Goal: Transaction & Acquisition: Purchase product/service

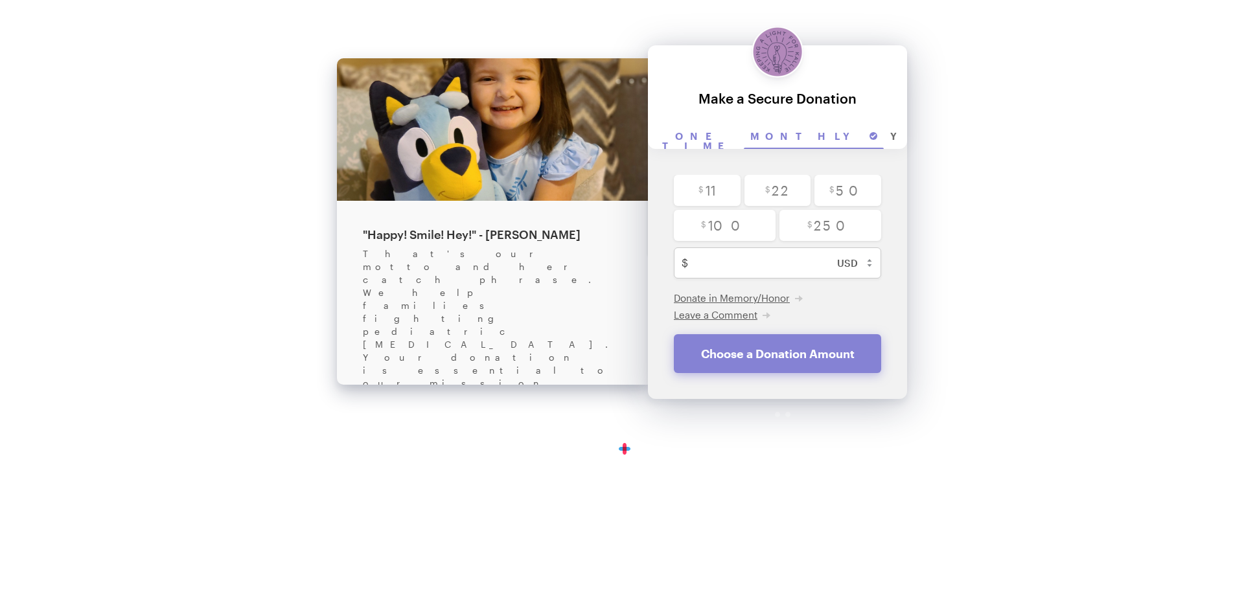
click at [703, 135] on input "One time" at bounding box center [700, 137] width 88 height 24
radio input "true"
click at [849, 192] on input "radio" at bounding box center [848, 190] width 67 height 31
radio input "true"
type input "50"
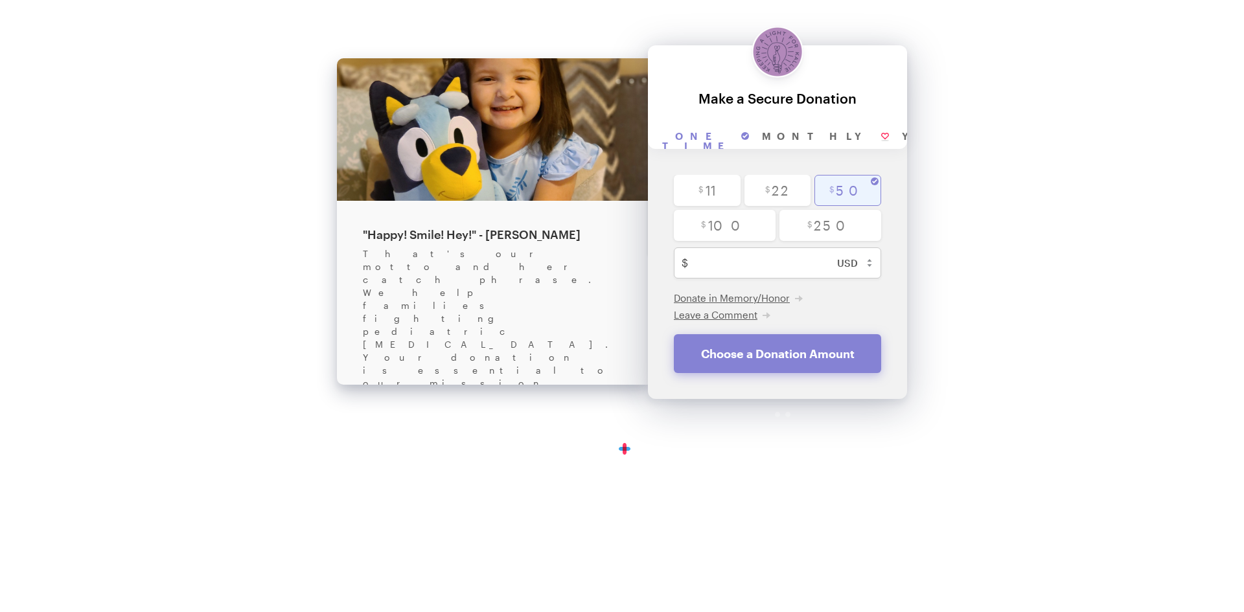
checkbox input "false"
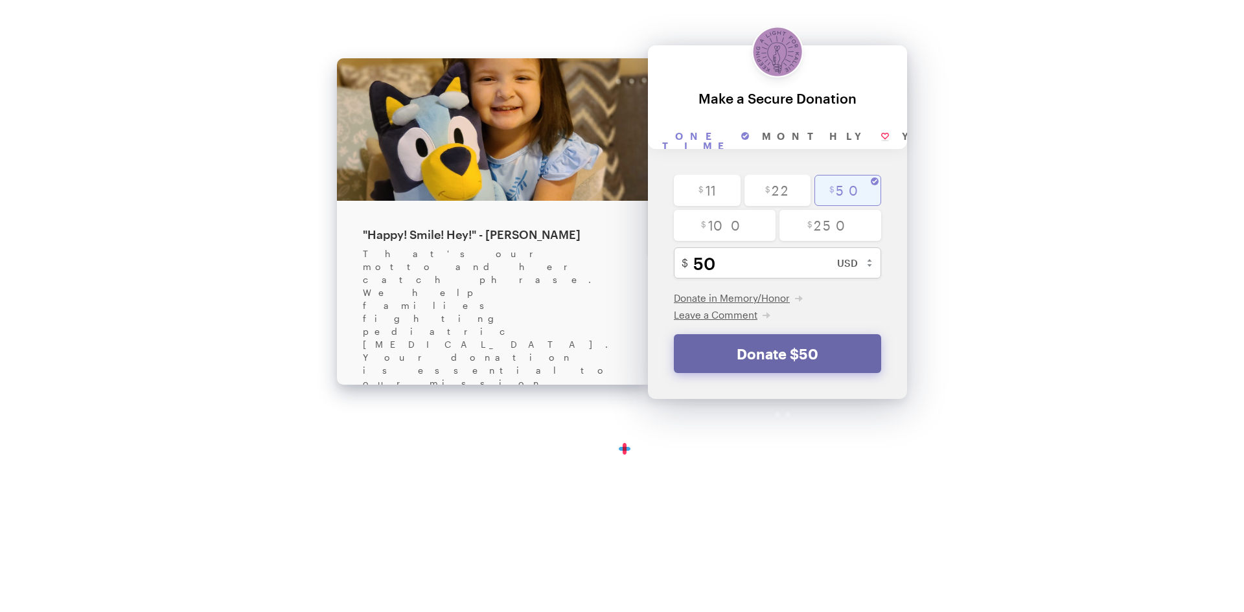
click at [757, 353] on button "Donate $50" at bounding box center [777, 353] width 207 height 39
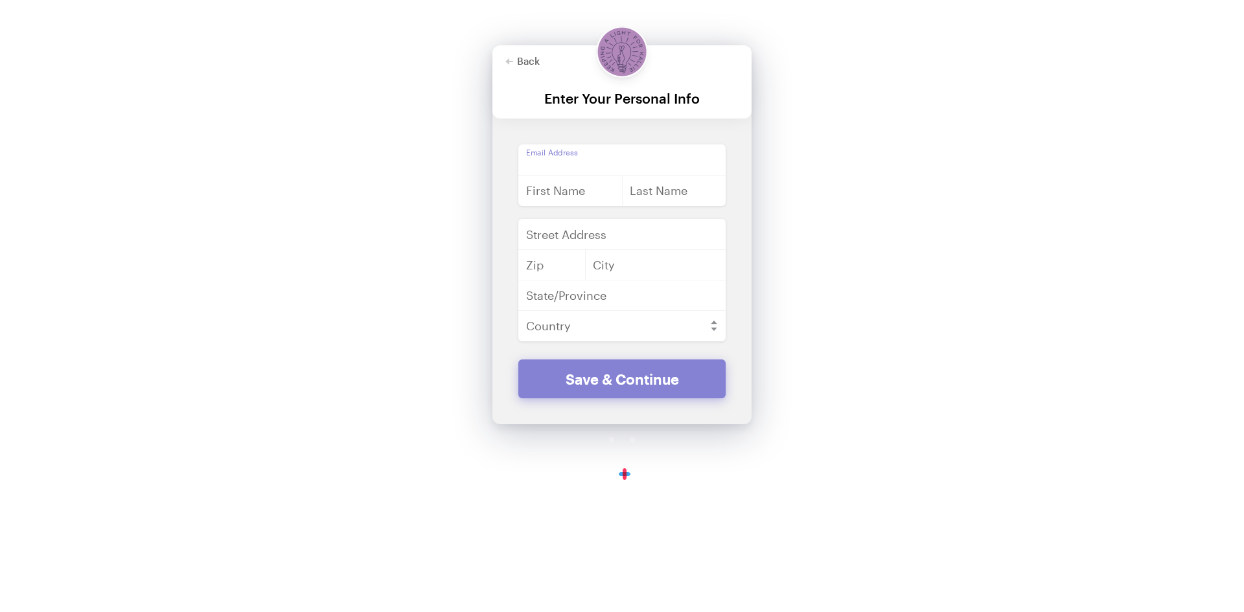
click at [608, 159] on input "email" at bounding box center [622, 160] width 207 height 31
type input "[EMAIL_ADDRESS][DOMAIN_NAME]"
click at [570, 186] on input "text" at bounding box center [571, 190] width 104 height 31
type input "[PERSON_NAME]"
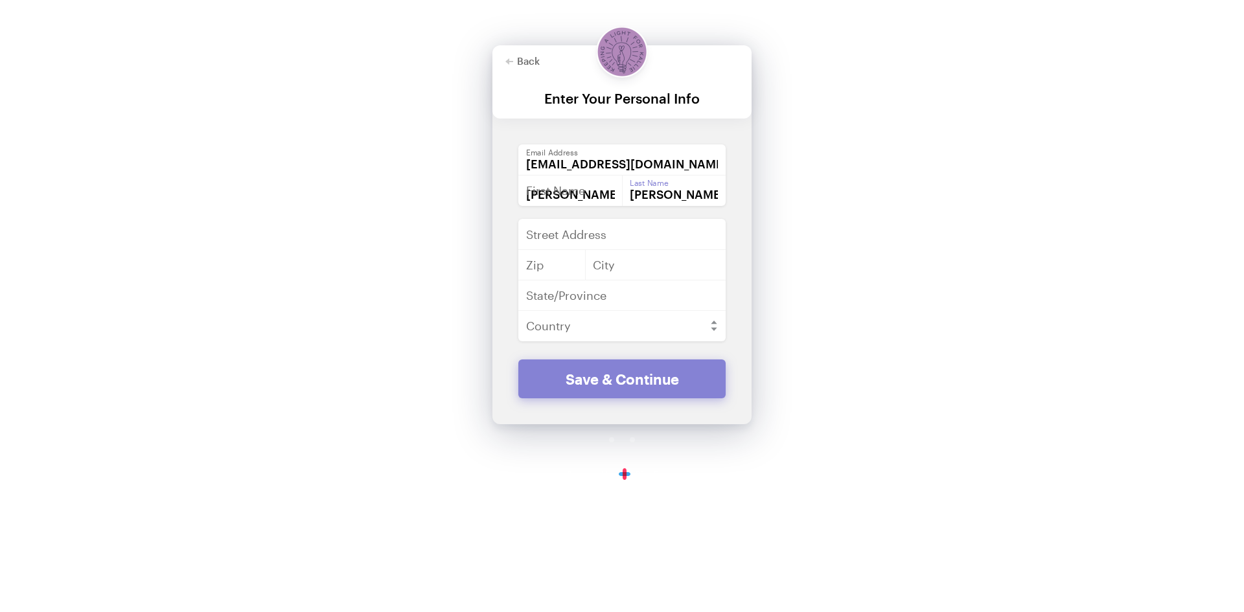
type input "[STREET_ADDRESS][PERSON_NAME]"
type input "70454"
type input "Ponchatoula"
type input "[US_STATE]"
select select "US"
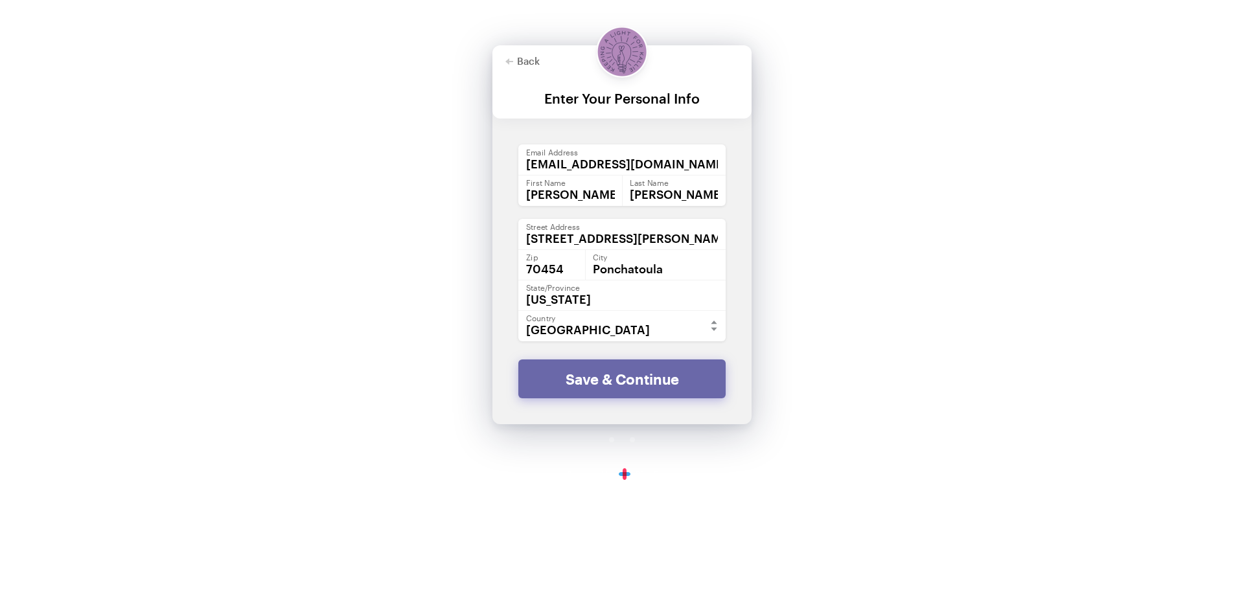
click at [632, 379] on button "Save & Continue" at bounding box center [622, 379] width 207 height 39
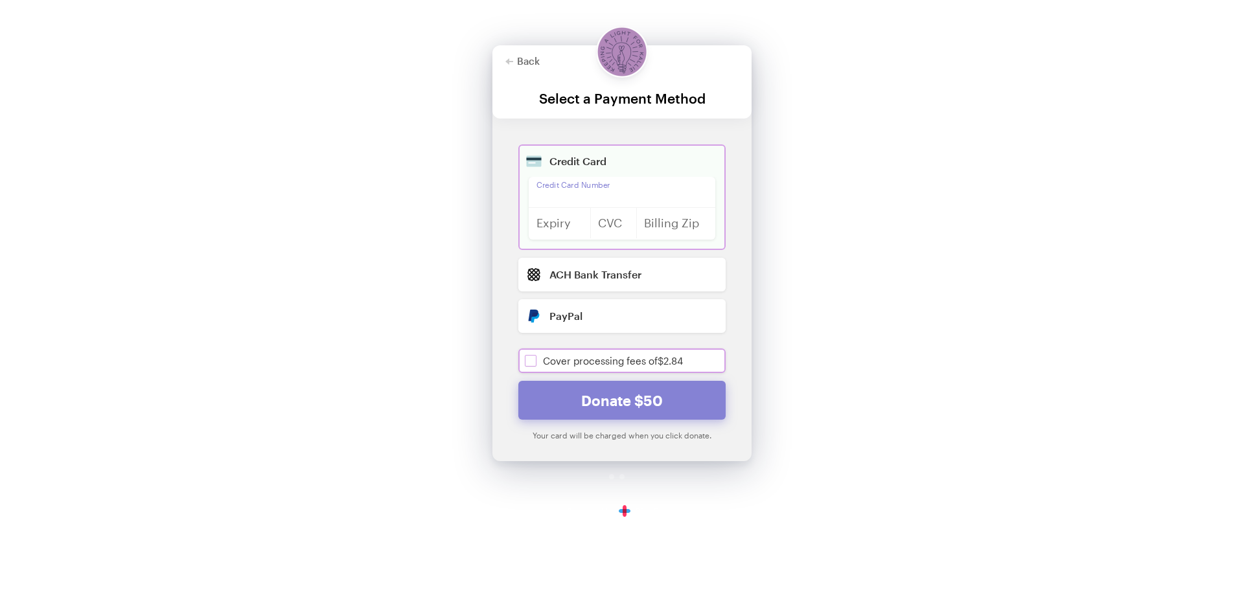
click at [530, 358] on input "checkbox" at bounding box center [622, 361] width 207 height 25
click at [543, 186] on div at bounding box center [622, 192] width 187 height 31
click at [686, 216] on div at bounding box center [675, 222] width 79 height 31
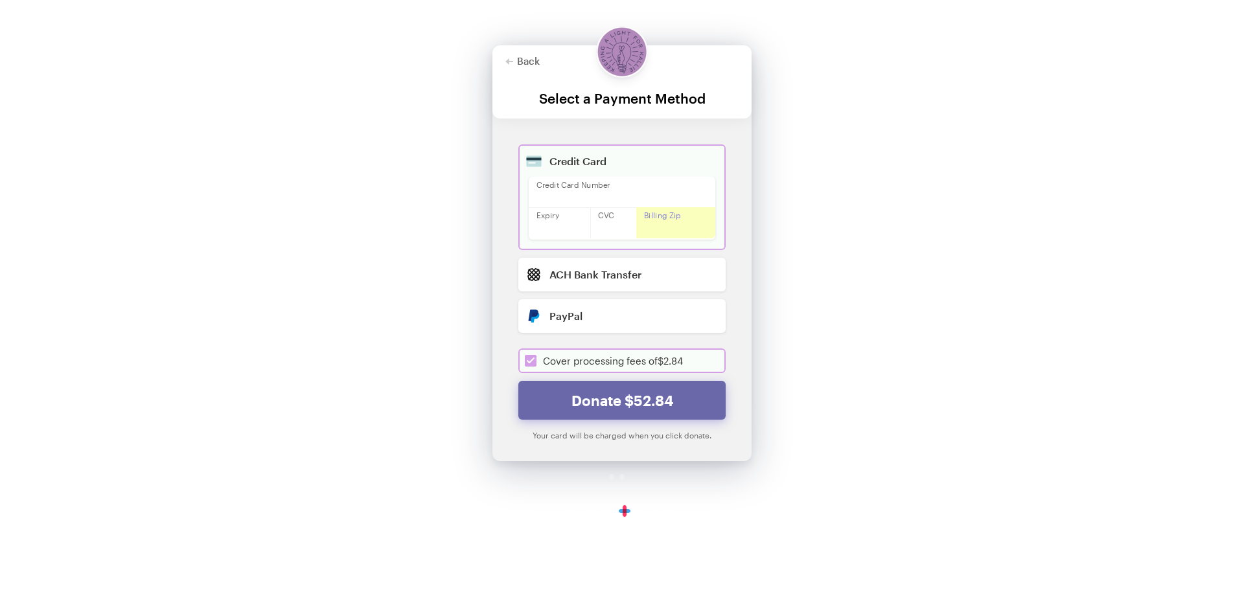
click at [614, 397] on button "Donate $52.84" at bounding box center [622, 400] width 207 height 39
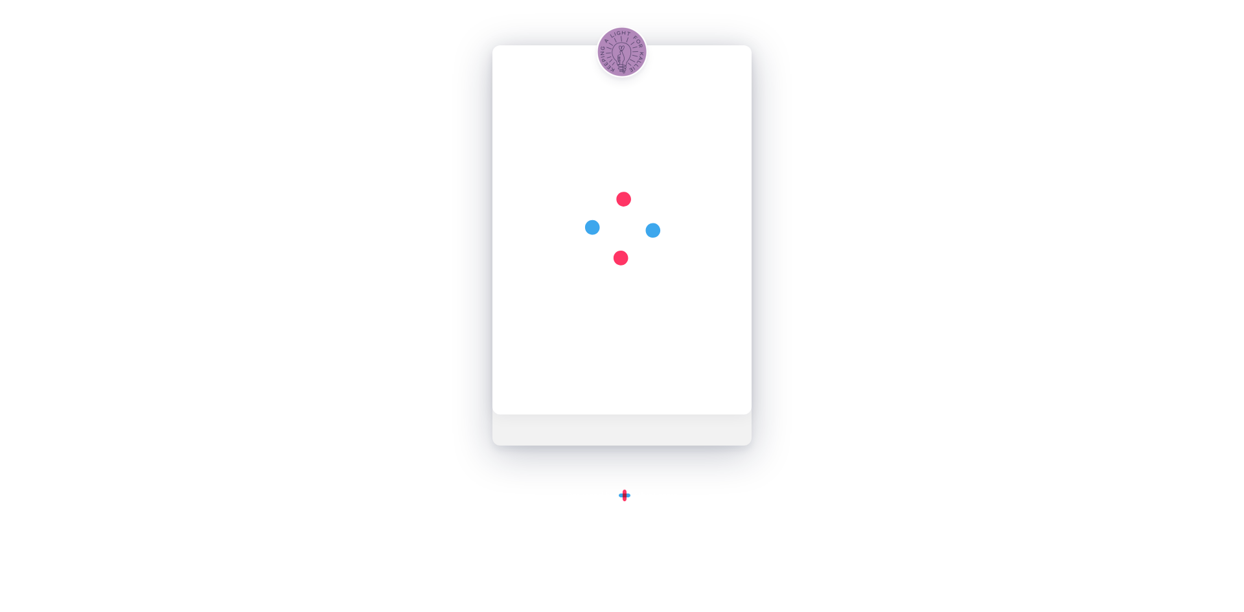
checkbox input "true"
